Goal: Task Accomplishment & Management: Complete application form

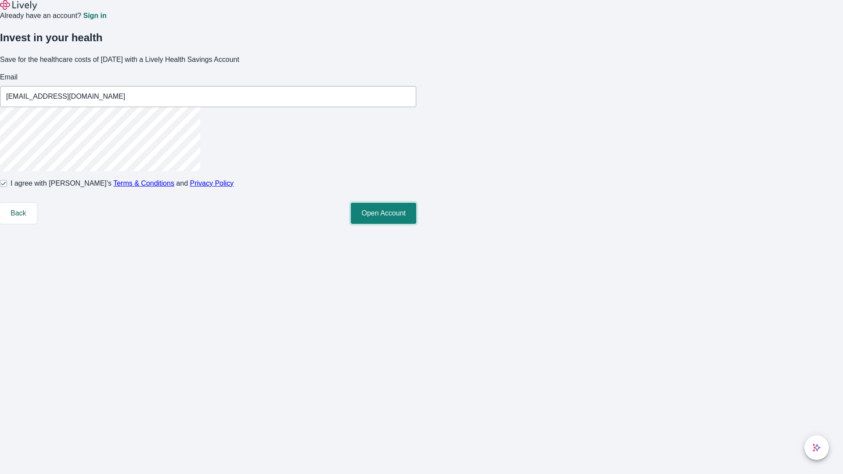
click at [416, 224] on button "Open Account" at bounding box center [383, 213] width 65 height 21
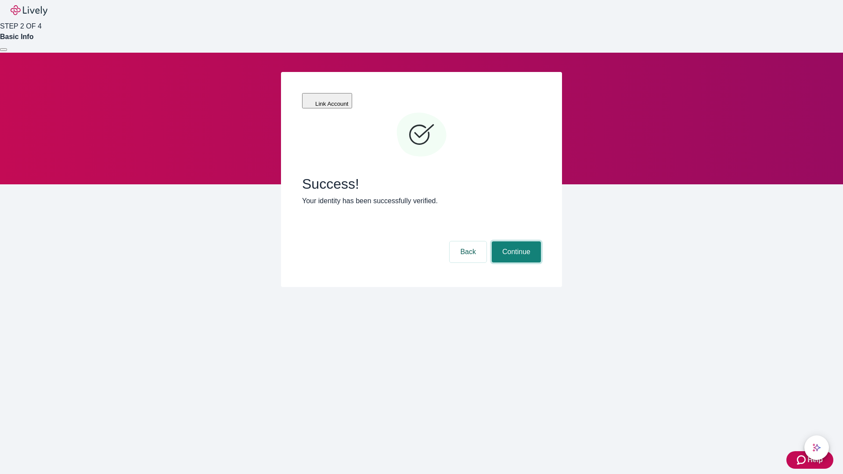
click at [515, 242] on button "Continue" at bounding box center [516, 252] width 49 height 21
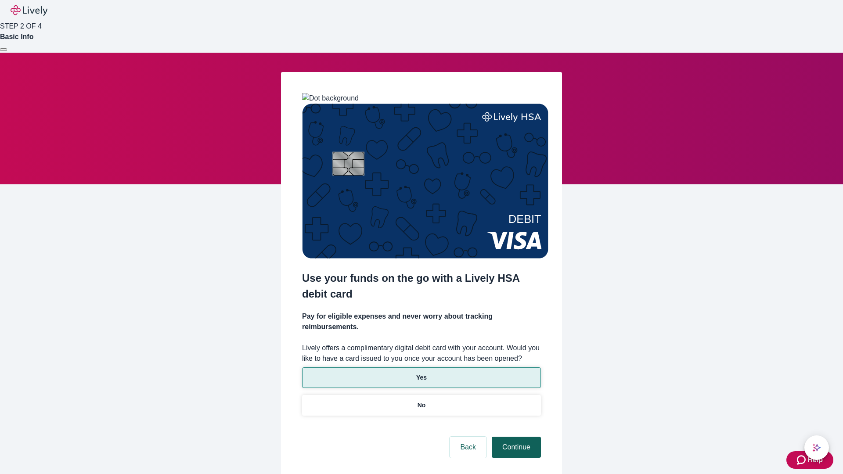
click at [421, 373] on p "Yes" at bounding box center [421, 377] width 11 height 9
click at [515, 437] on button "Continue" at bounding box center [516, 447] width 49 height 21
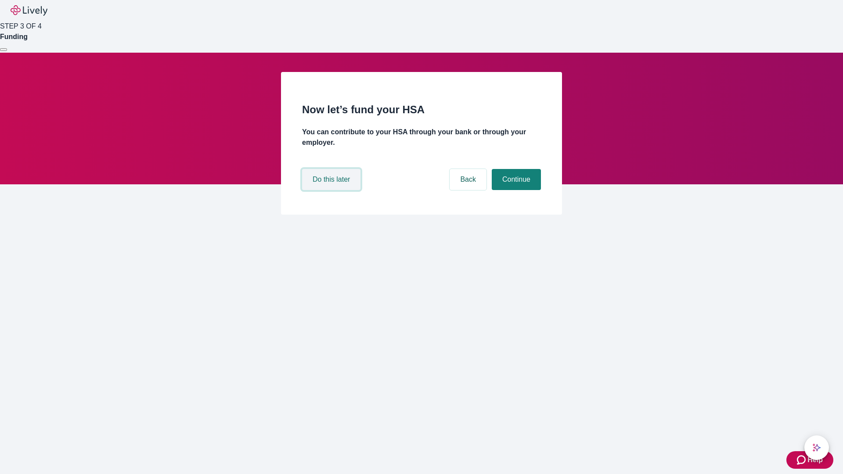
click at [333, 190] on button "Do this later" at bounding box center [331, 179] width 58 height 21
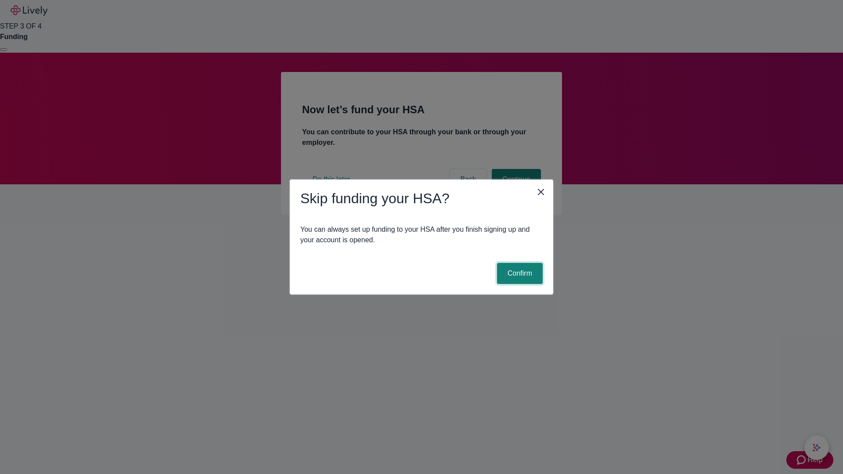
click at [519, 274] on button "Confirm" at bounding box center [520, 273] width 46 height 21
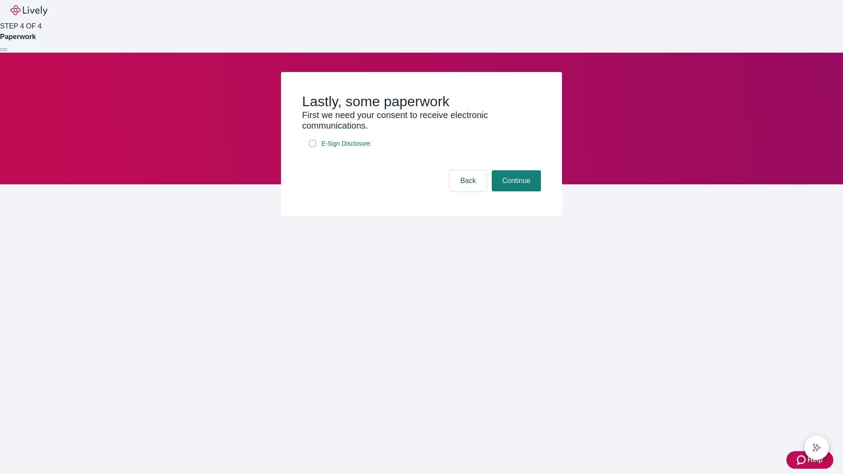
click at [313, 147] on input "E-Sign Disclosure" at bounding box center [312, 143] width 7 height 7
checkbox input "true"
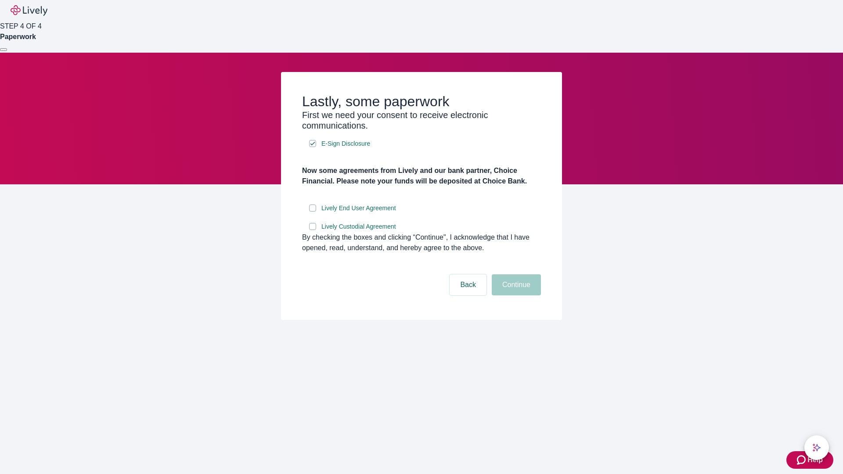
click at [313, 212] on input "Lively End User Agreement" at bounding box center [312, 208] width 7 height 7
checkbox input "true"
click at [313, 230] on input "Lively Custodial Agreement" at bounding box center [312, 226] width 7 height 7
checkbox input "true"
click at [515, 296] on button "Continue" at bounding box center [516, 285] width 49 height 21
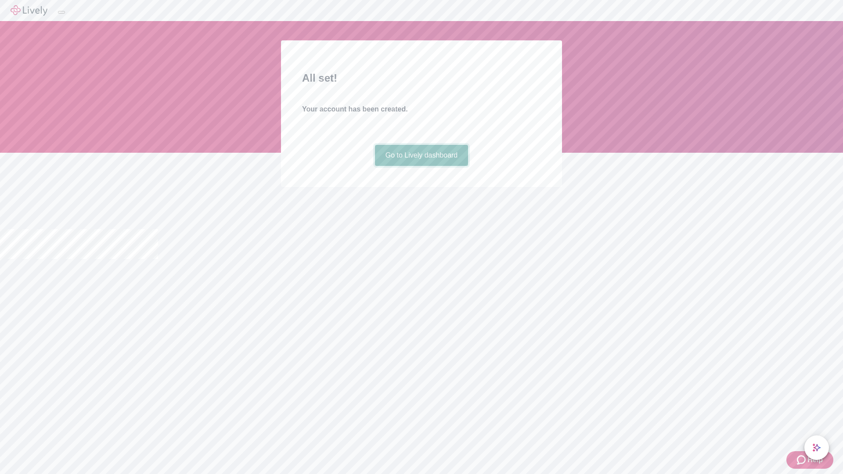
click at [421, 166] on link "Go to Lively dashboard" at bounding box center [422, 155] width 94 height 21
